Goal: Transaction & Acquisition: Purchase product/service

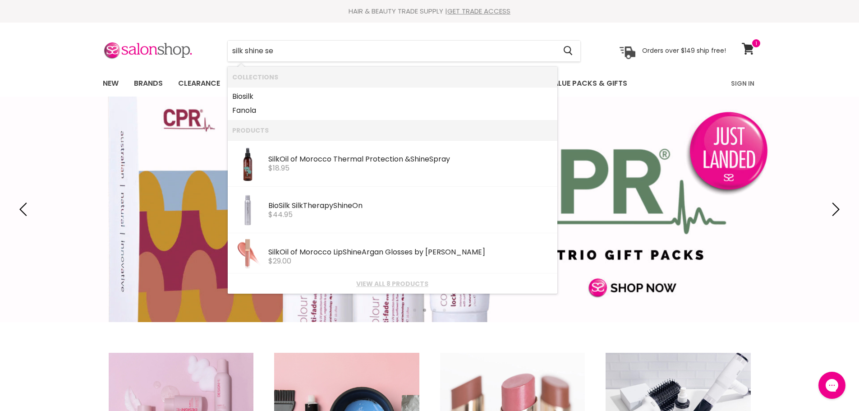
type input "silk shine ser"
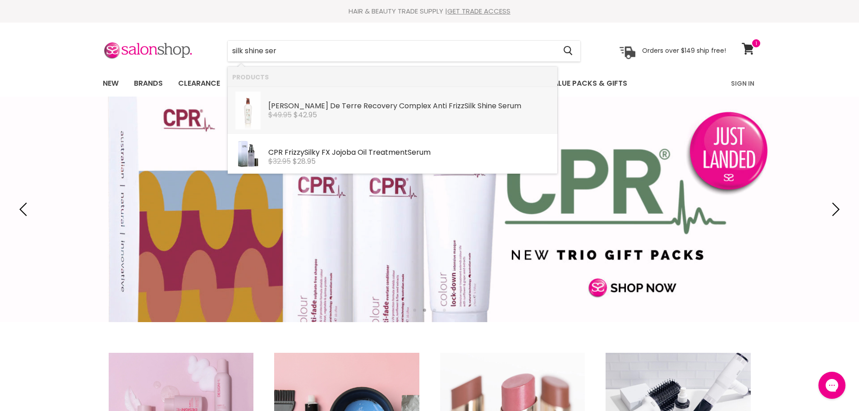
click at [361, 114] on div "$49.95 $42.95" at bounding box center [410, 115] width 285 height 8
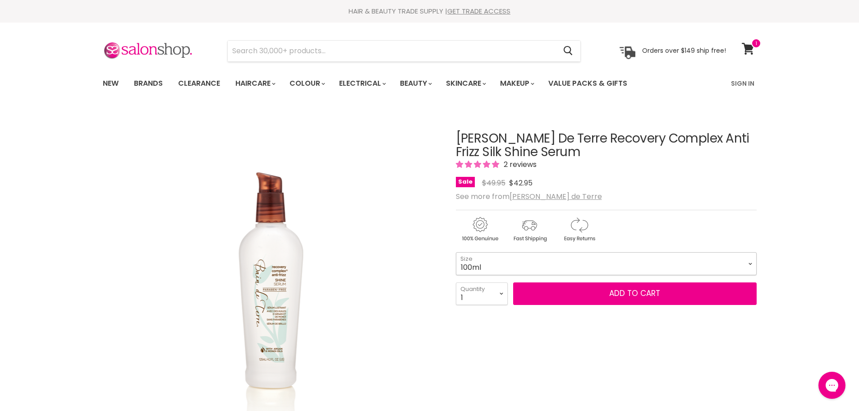
click at [475, 260] on select "100ml" at bounding box center [606, 263] width 301 height 23
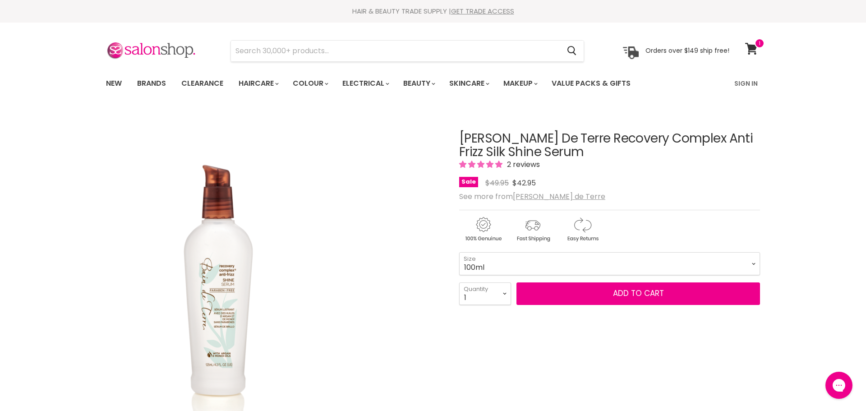
click at [385, 325] on div "Click or scroll to zoom Tap or pinch to zoom" at bounding box center [274, 277] width 337 height 337
click at [323, 317] on img "Bain De Terre Recovery Complex Anti Frizz Silk Shine Serum image. Click or Scro…" at bounding box center [218, 277] width 225 height 337
